Goal: Information Seeking & Learning: Learn about a topic

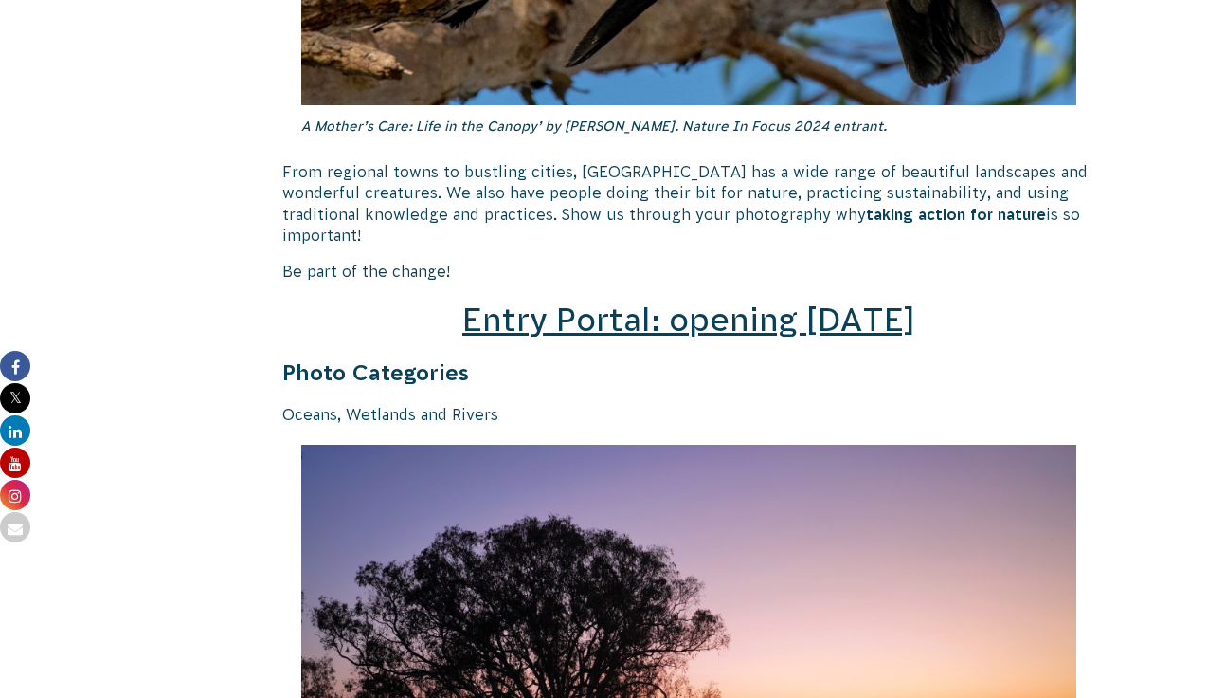
scroll to position [2628, 0]
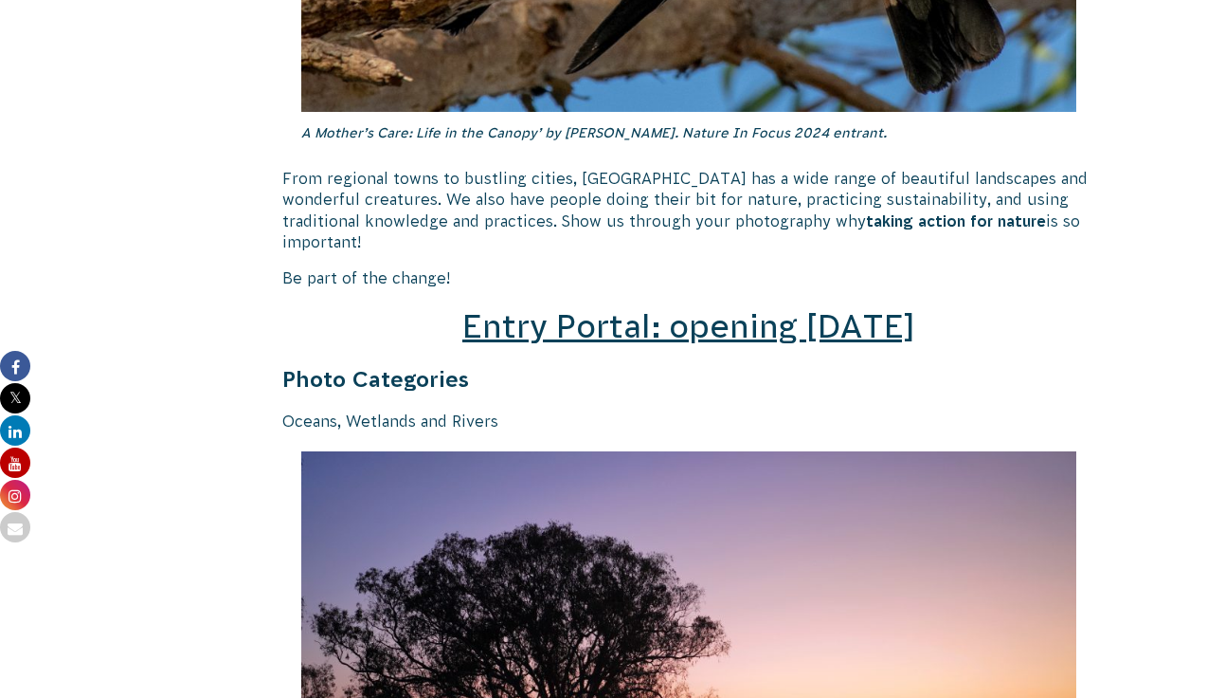
click at [693, 308] on span "Entry Portal: opening [DATE]" at bounding box center [689, 326] width 453 height 36
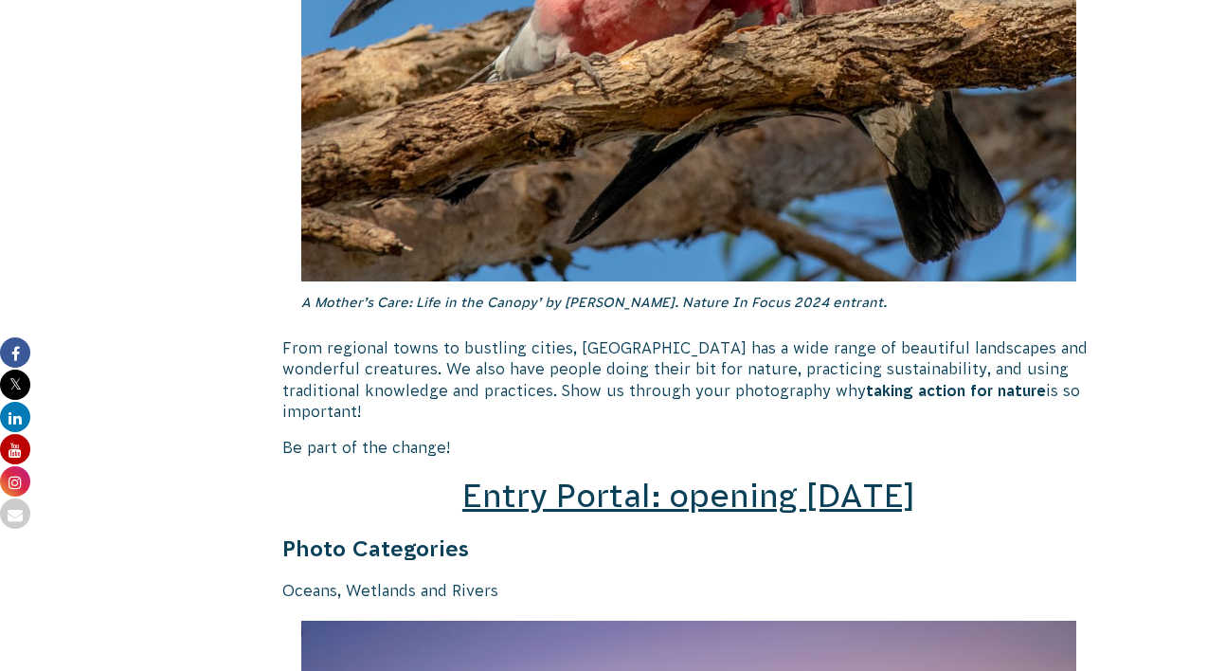
scroll to position [2462, 0]
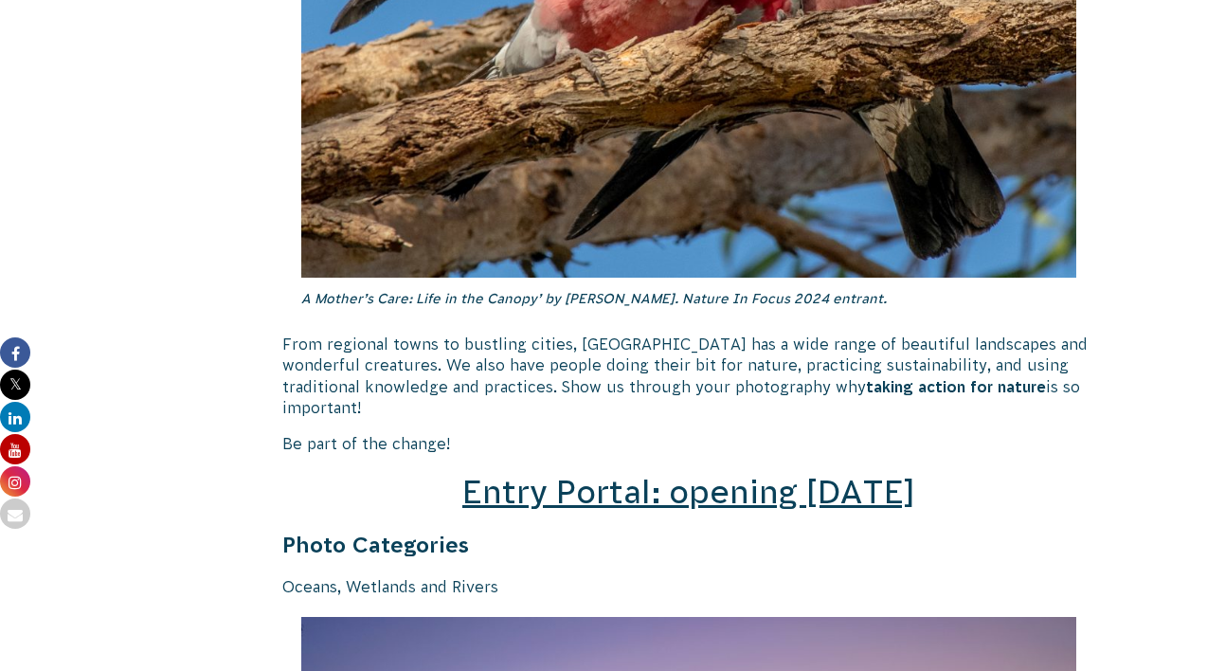
click at [686, 474] on span "Entry Portal: opening [DATE]" at bounding box center [689, 492] width 453 height 36
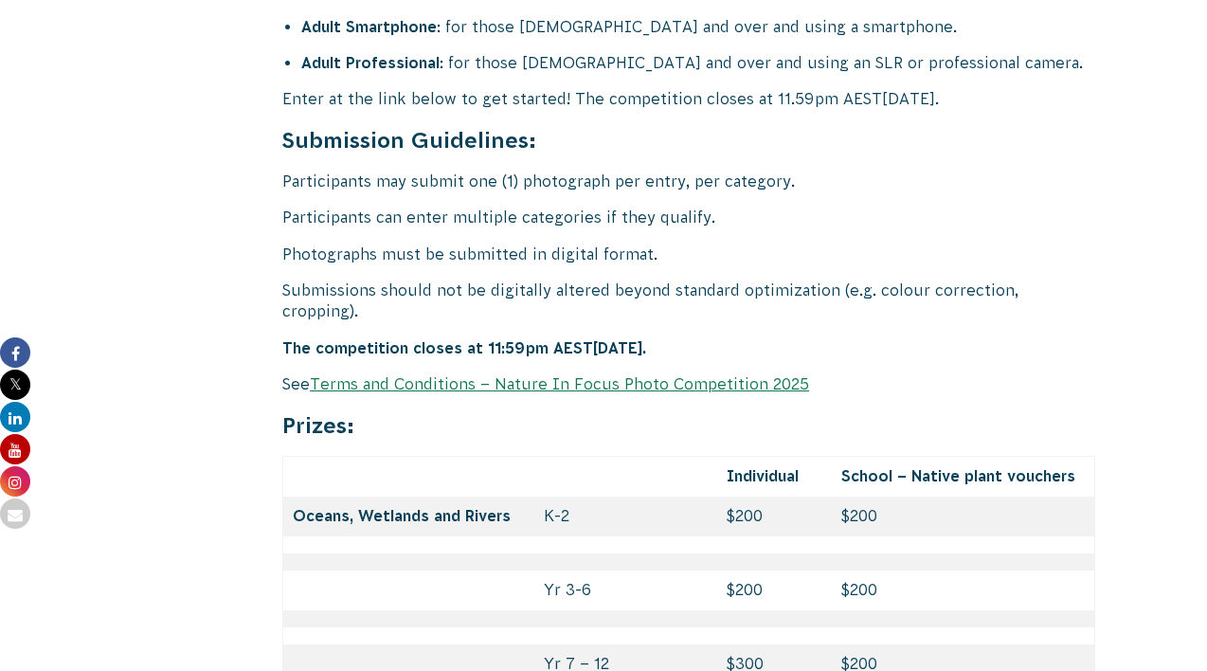
scroll to position [7787, 0]
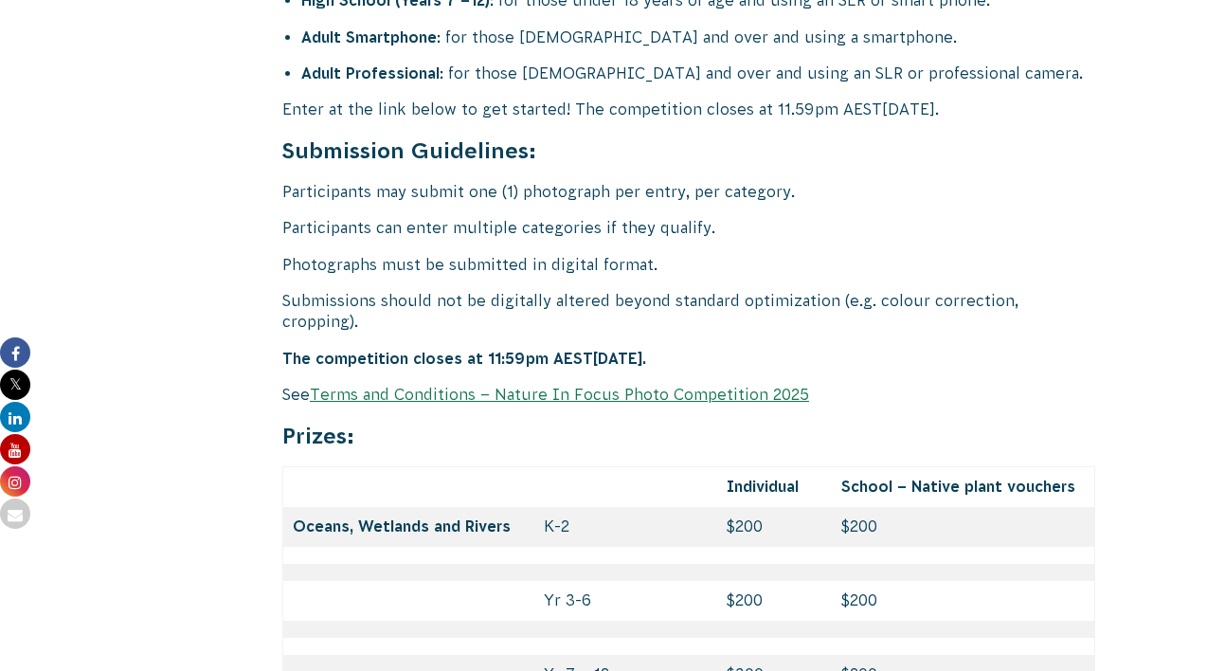
click at [577, 386] on link "Terms and Conditions – Nature In Focus Photo Competition 2025" at bounding box center [559, 394] width 499 height 17
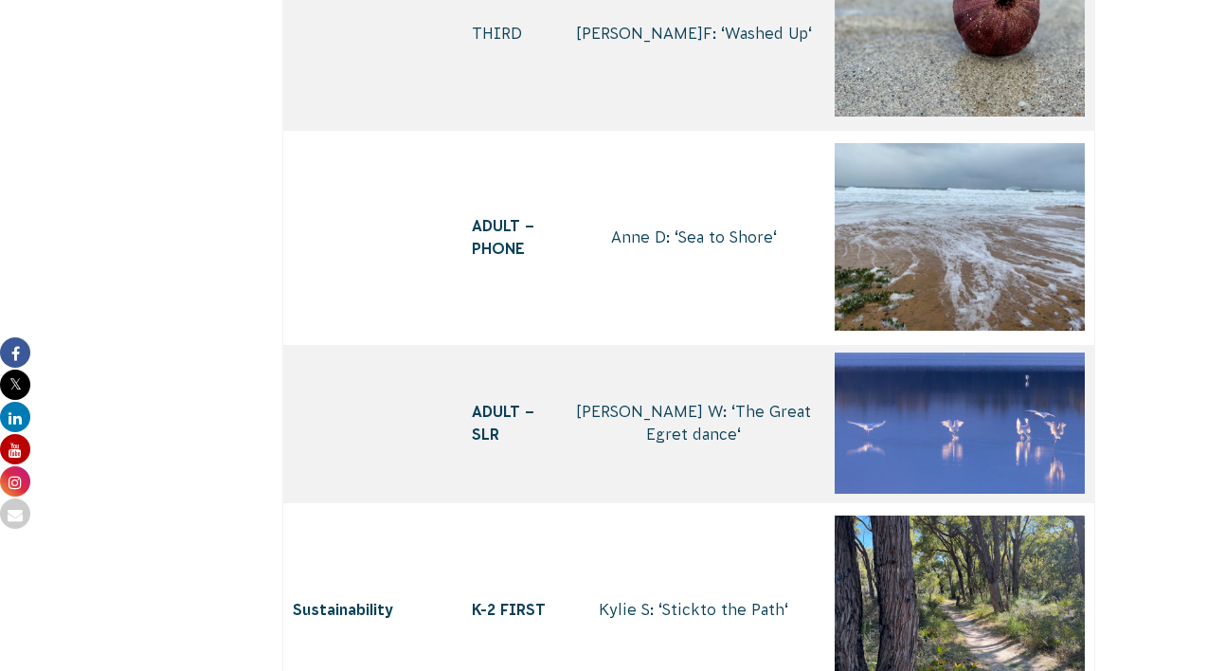
scroll to position [5291, 0]
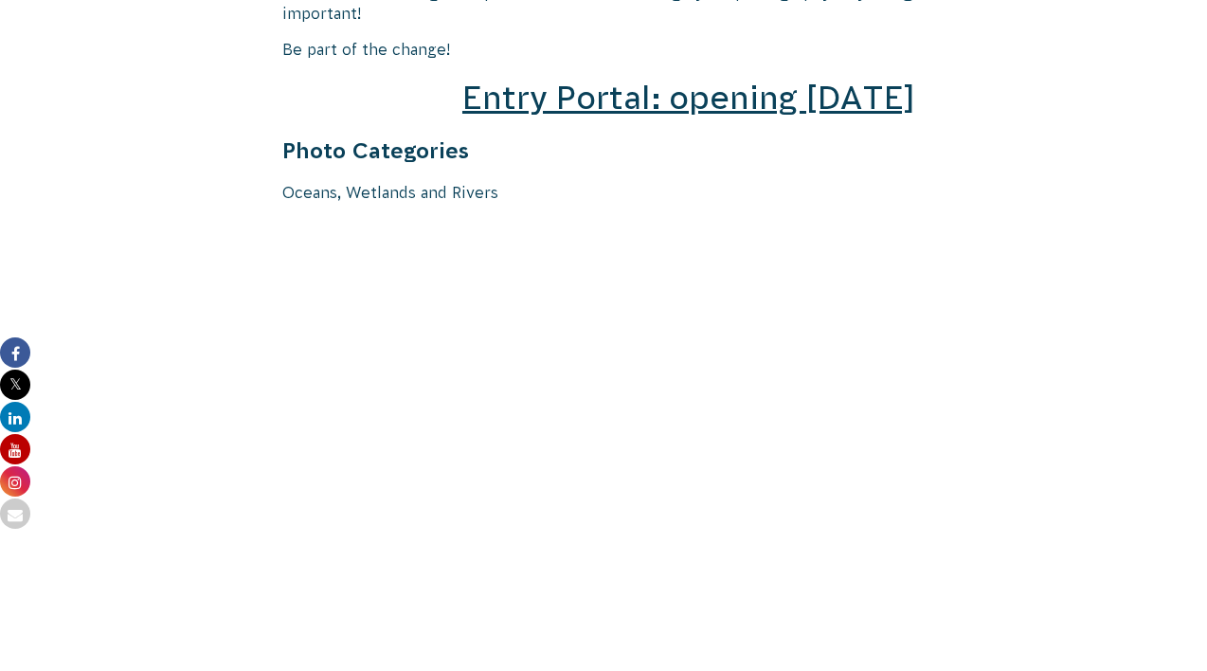
scroll to position [2845, 0]
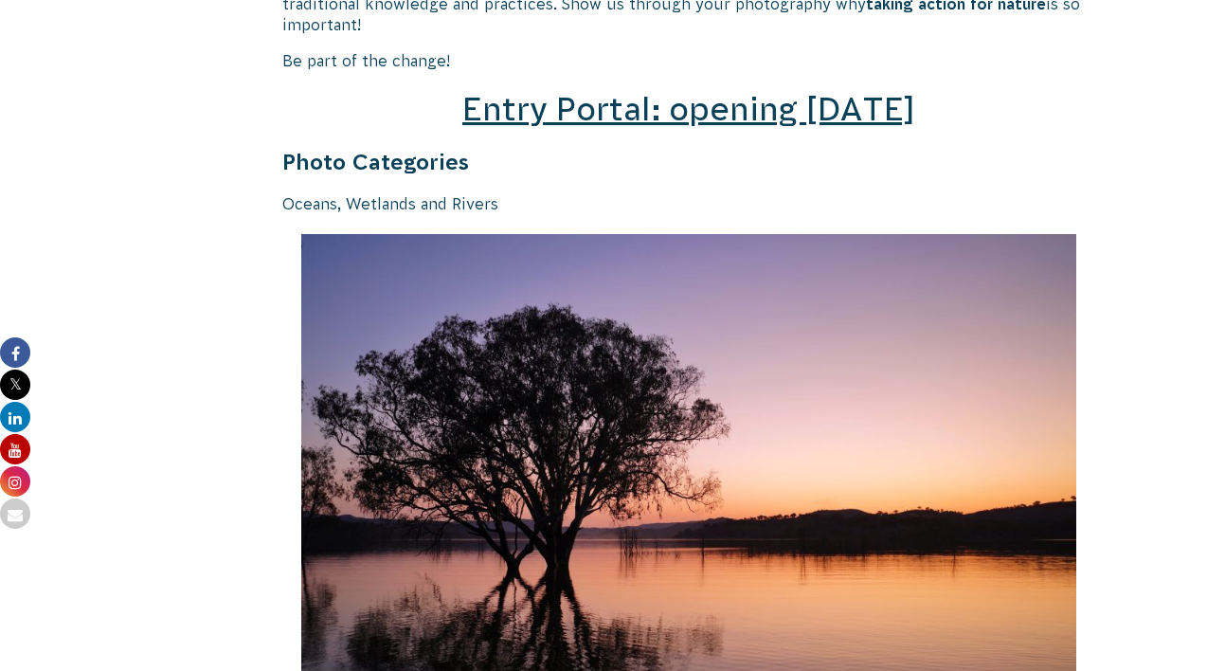
click at [771, 91] on span "Entry Portal: opening July 4" at bounding box center [689, 109] width 453 height 36
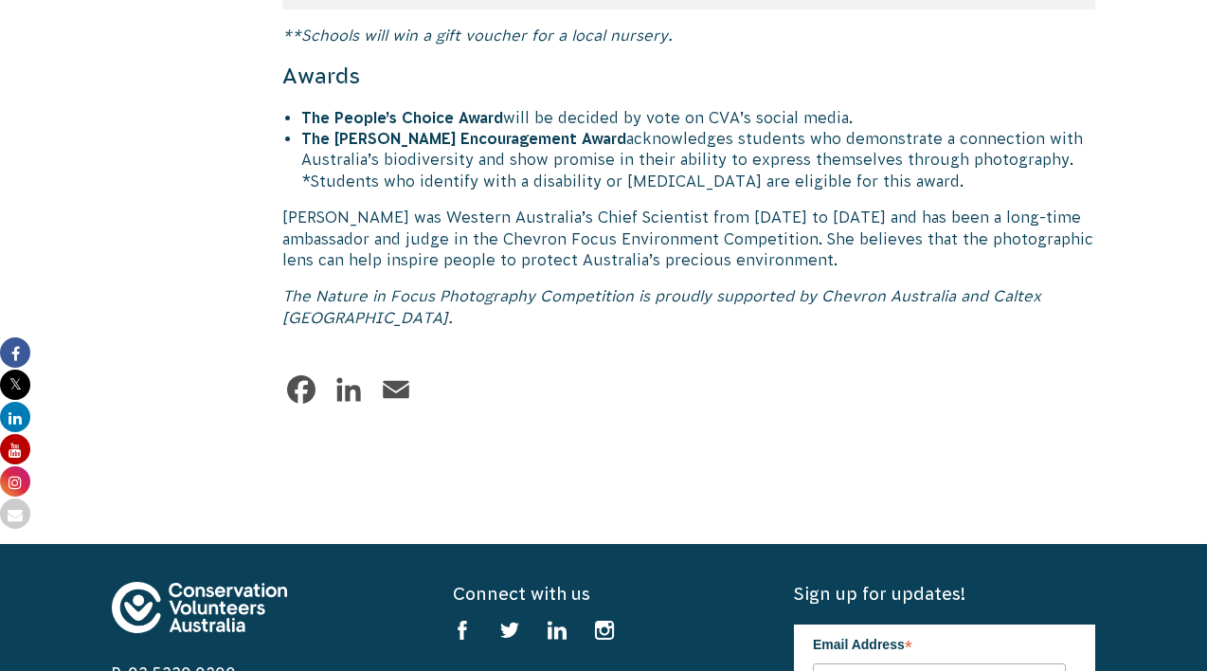
scroll to position [9461, 0]
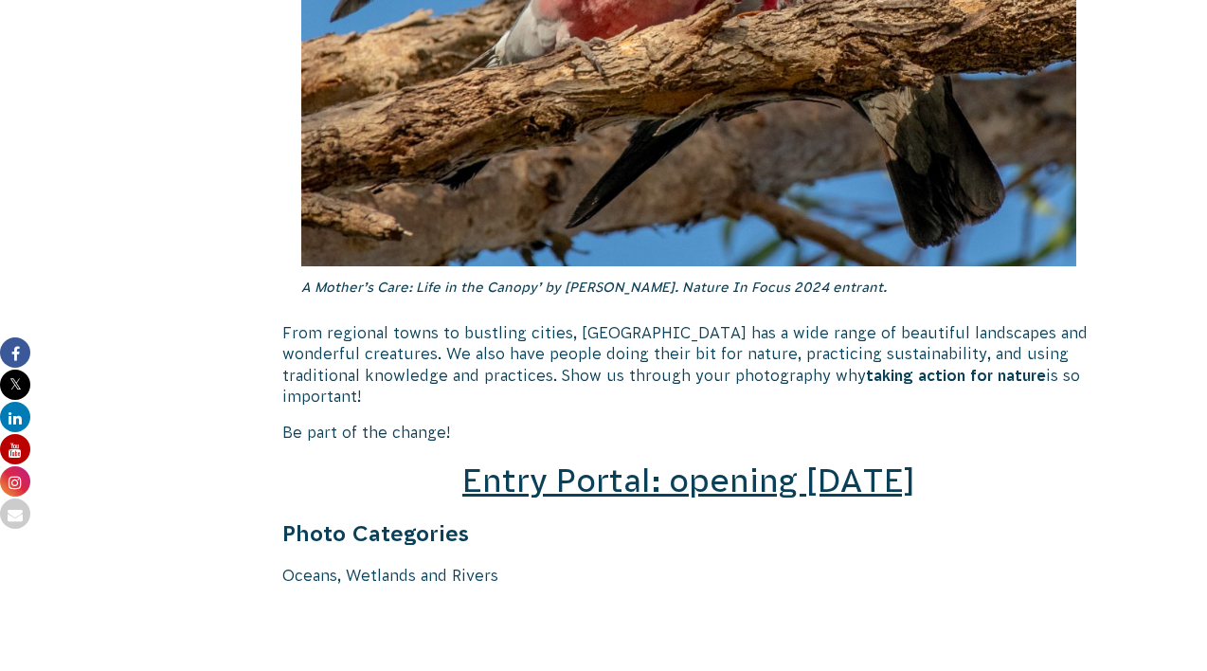
scroll to position [2514, 0]
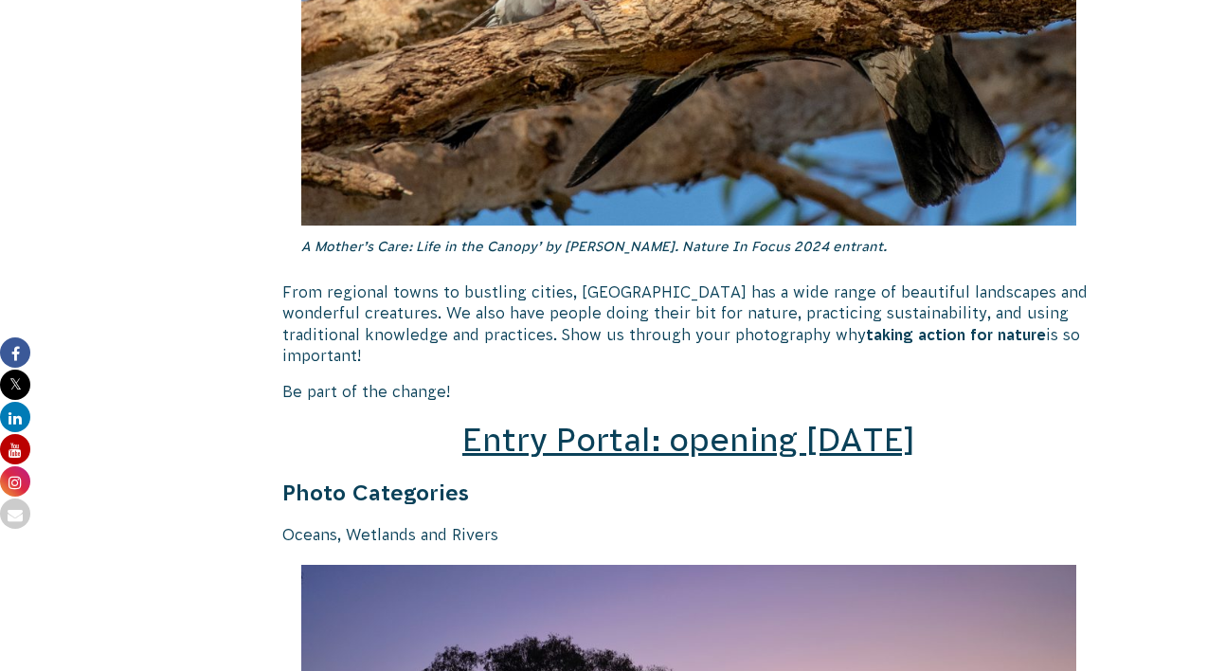
click at [699, 422] on span "Entry Portal: opening [DATE]" at bounding box center [689, 440] width 453 height 36
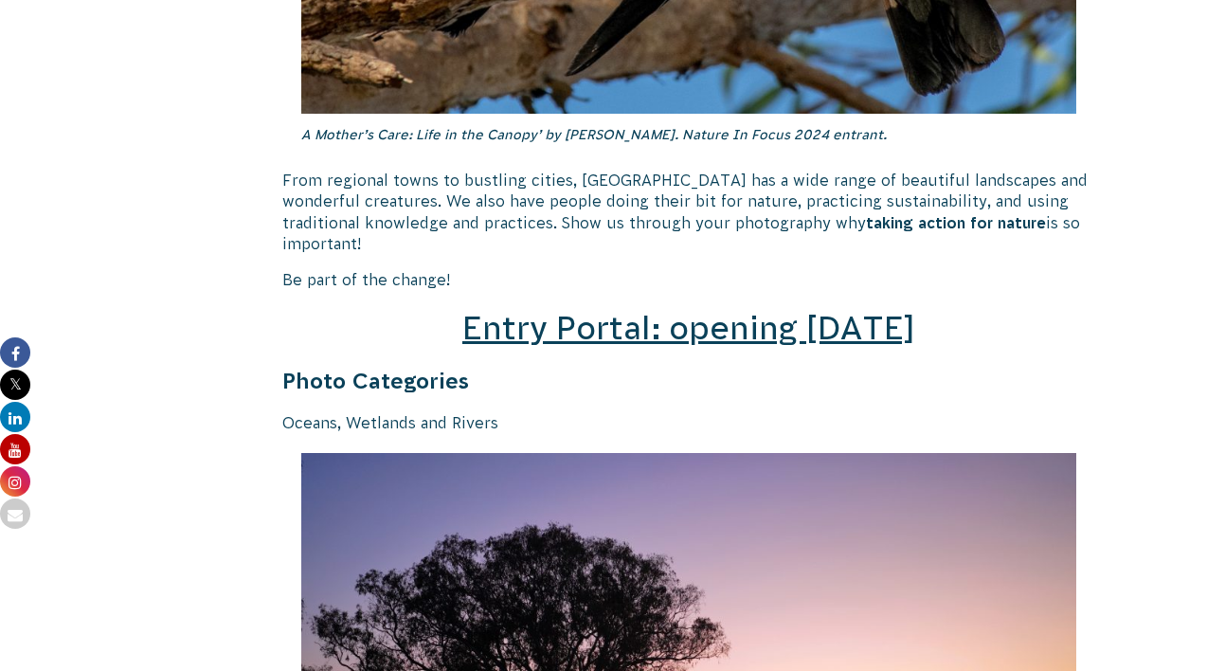
scroll to position [2639, 0]
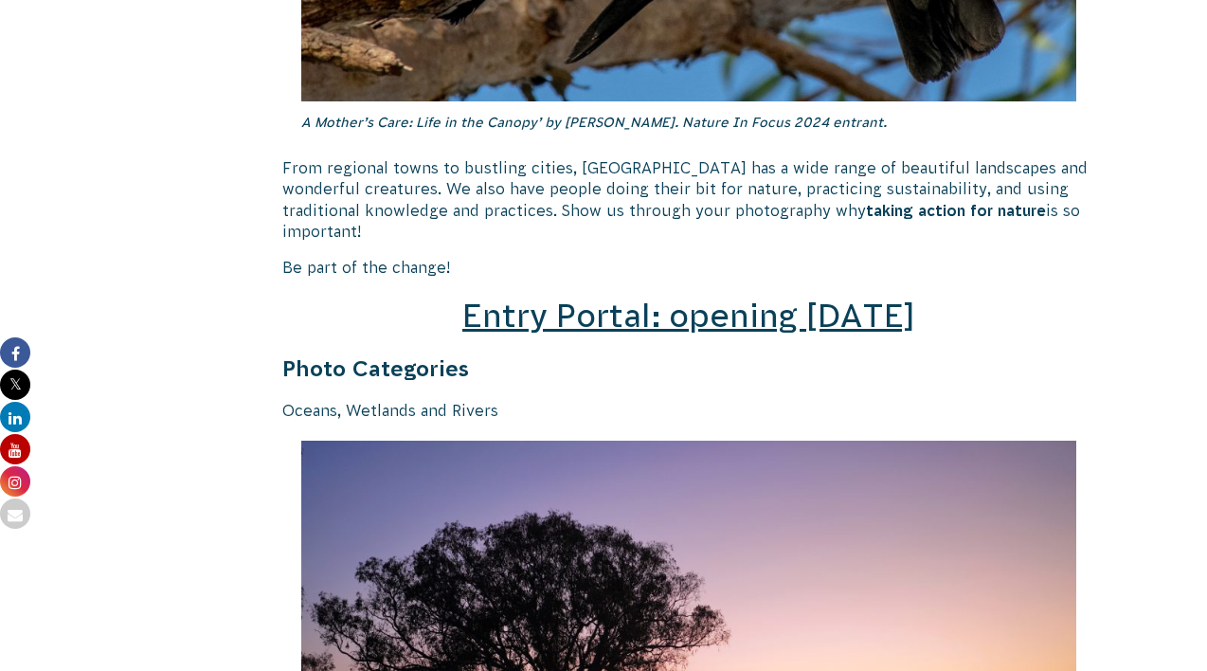
click at [757, 298] on span "Entry Portal: opening [DATE]" at bounding box center [689, 316] width 453 height 36
